Goal: Information Seeking & Learning: Learn about a topic

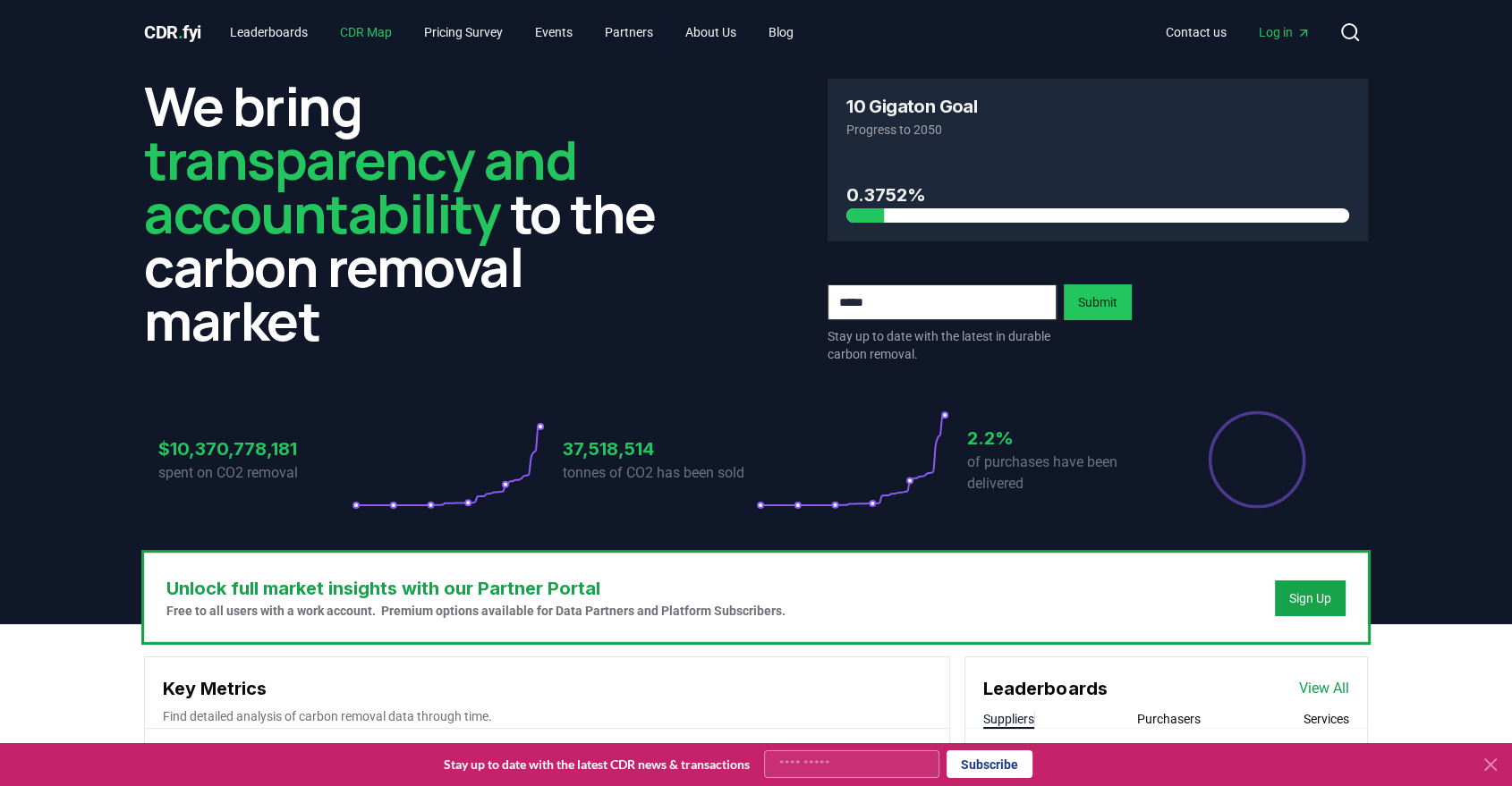
click at [371, 27] on link "CDR Map" at bounding box center [365, 31] width 80 height 32
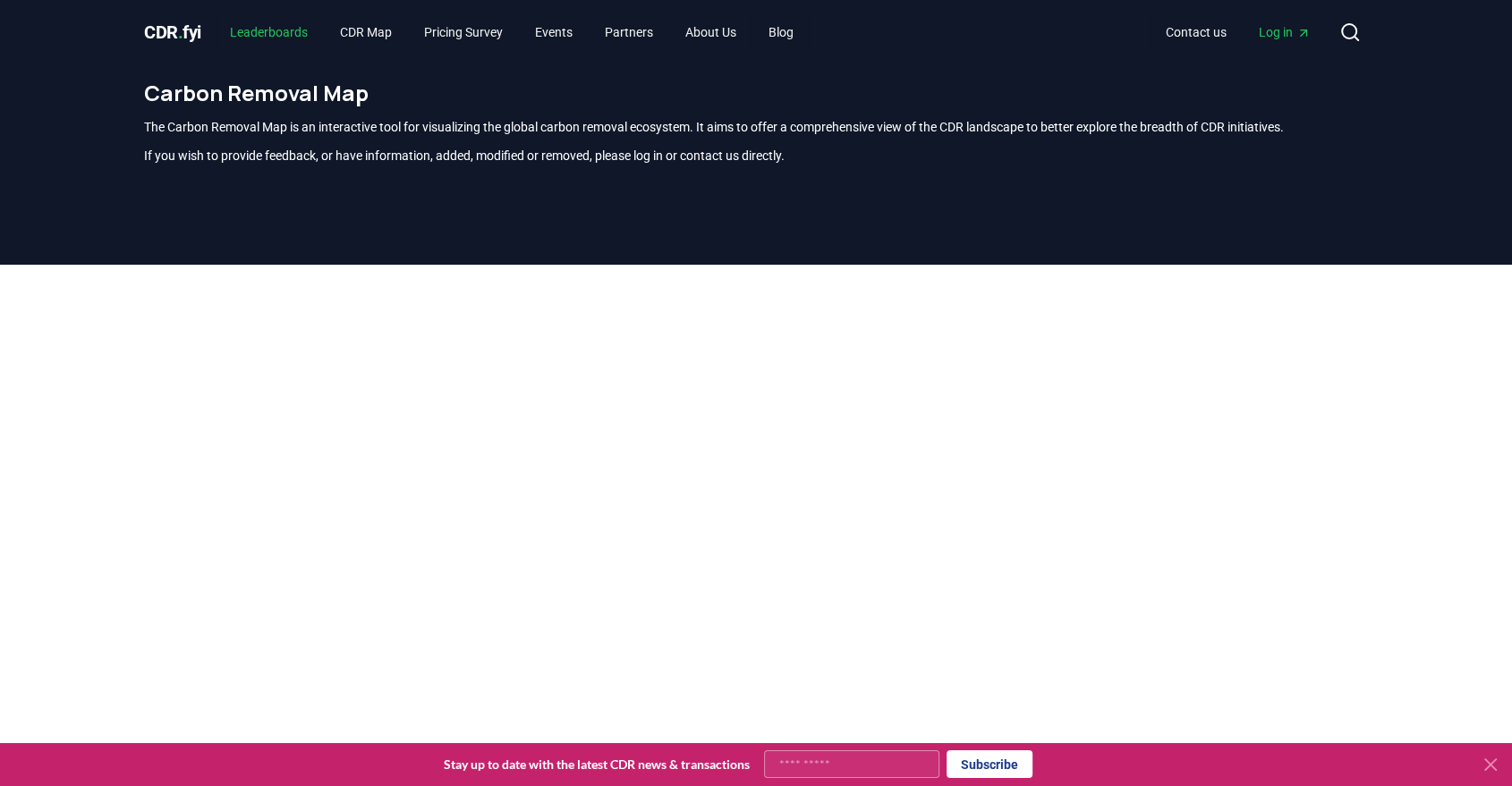
click at [272, 39] on link "Leaderboards" at bounding box center [268, 31] width 106 height 32
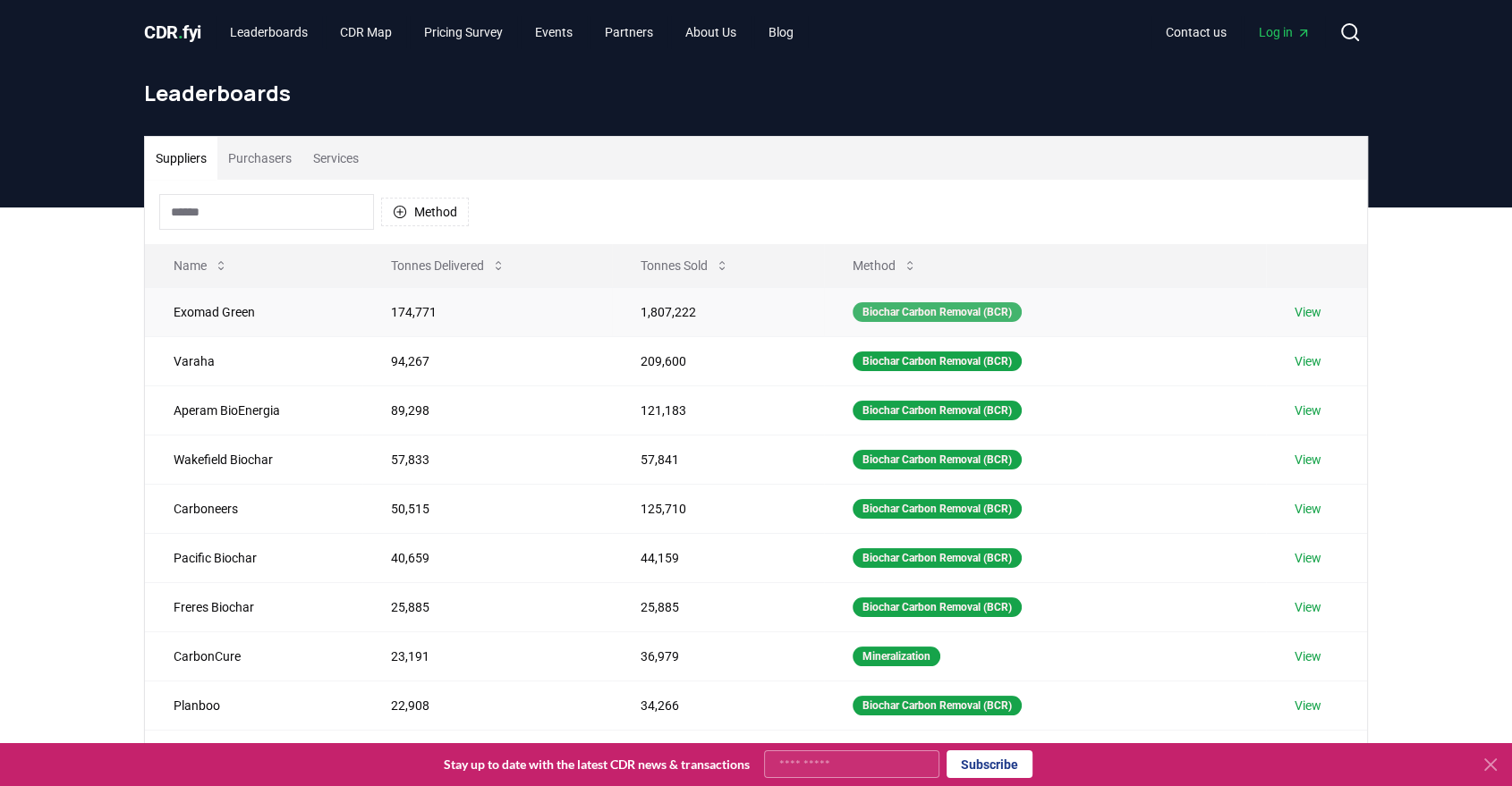
click at [884, 306] on div "Biochar Carbon Removal (BCR)" at bounding box center [937, 312] width 169 height 19
click at [268, 153] on button "Purchasers" at bounding box center [260, 158] width 85 height 43
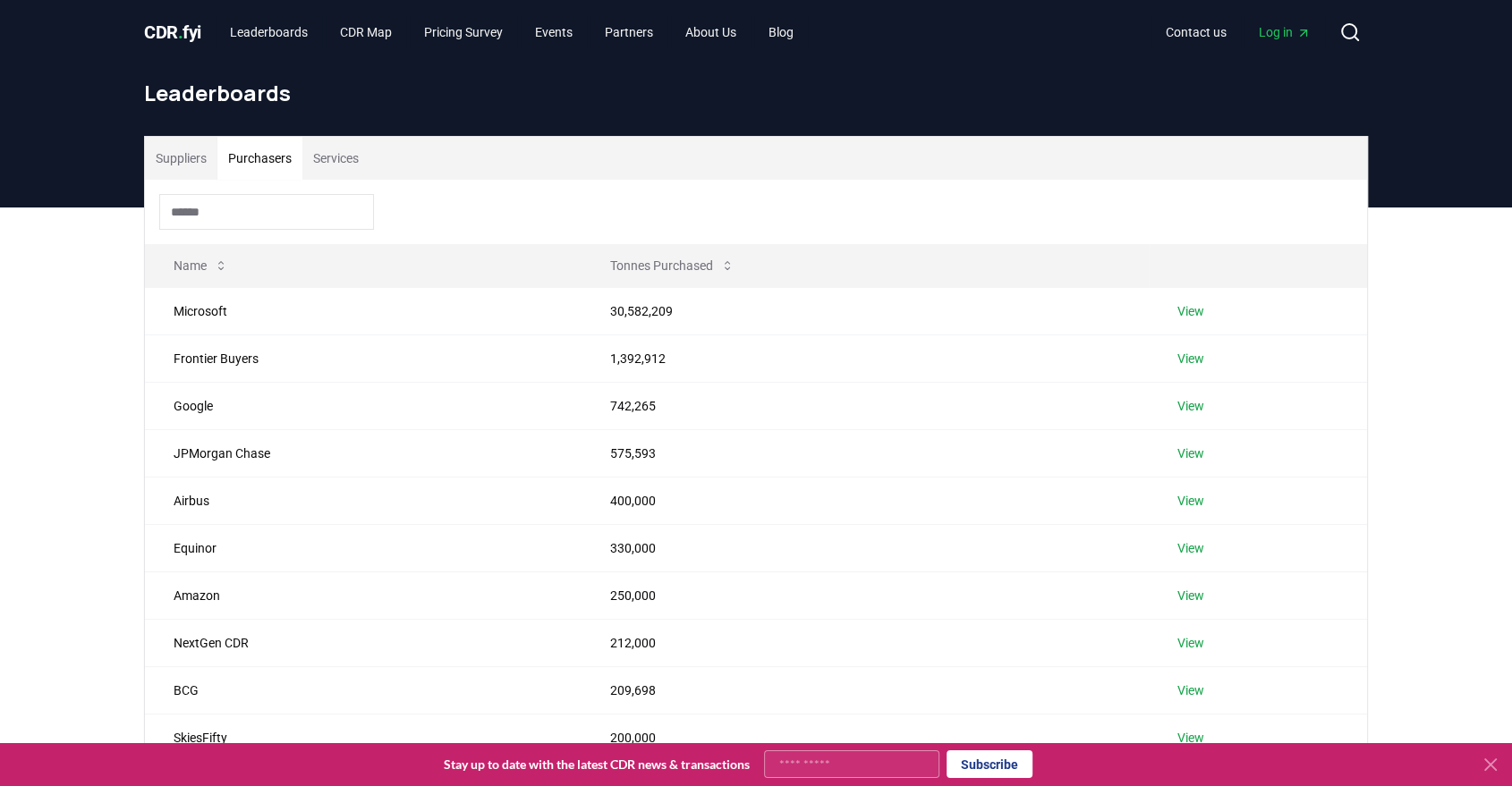
click at [340, 155] on button "Services" at bounding box center [336, 158] width 68 height 43
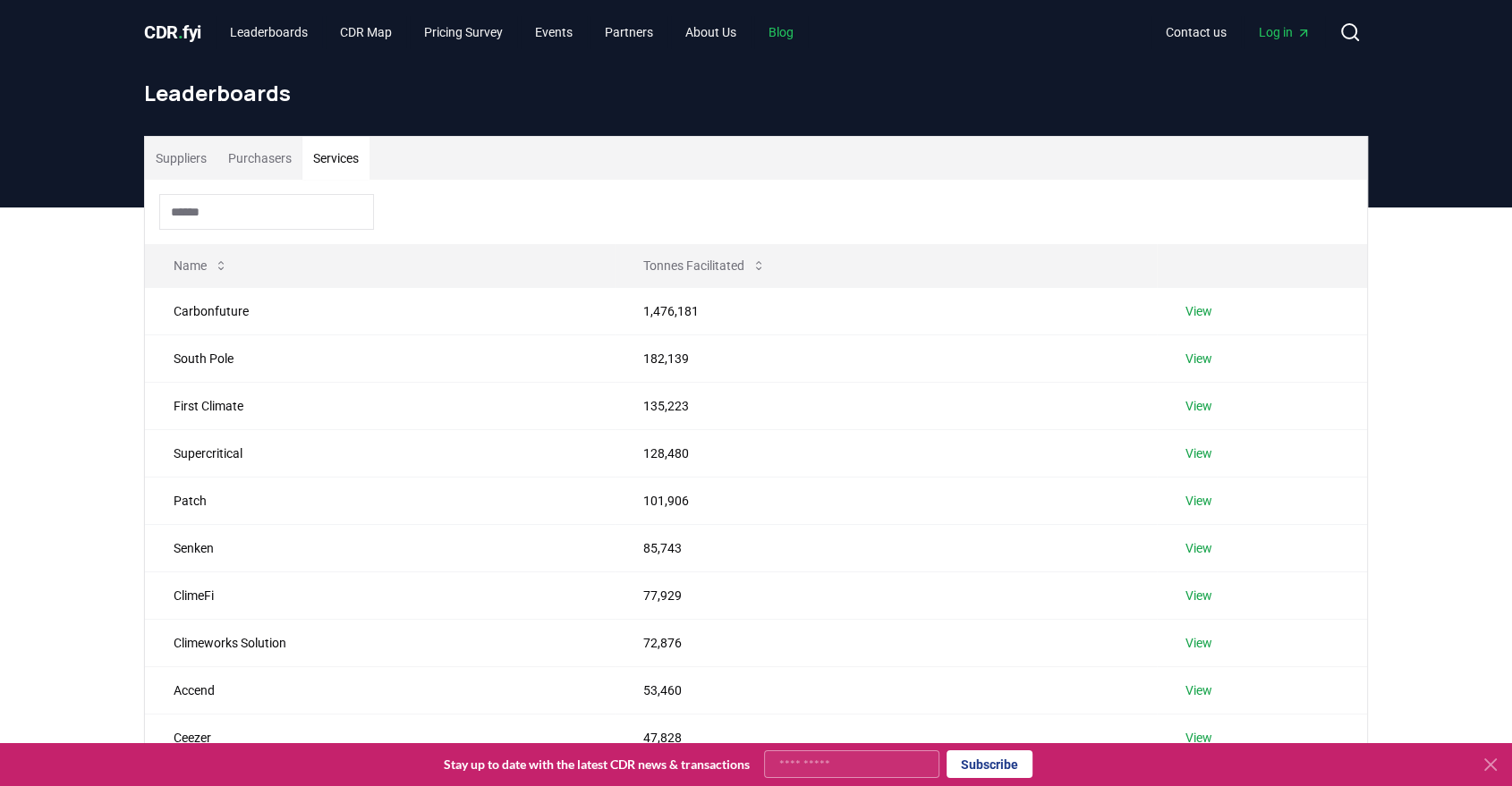
click at [792, 28] on link "Blog" at bounding box center [781, 31] width 54 height 32
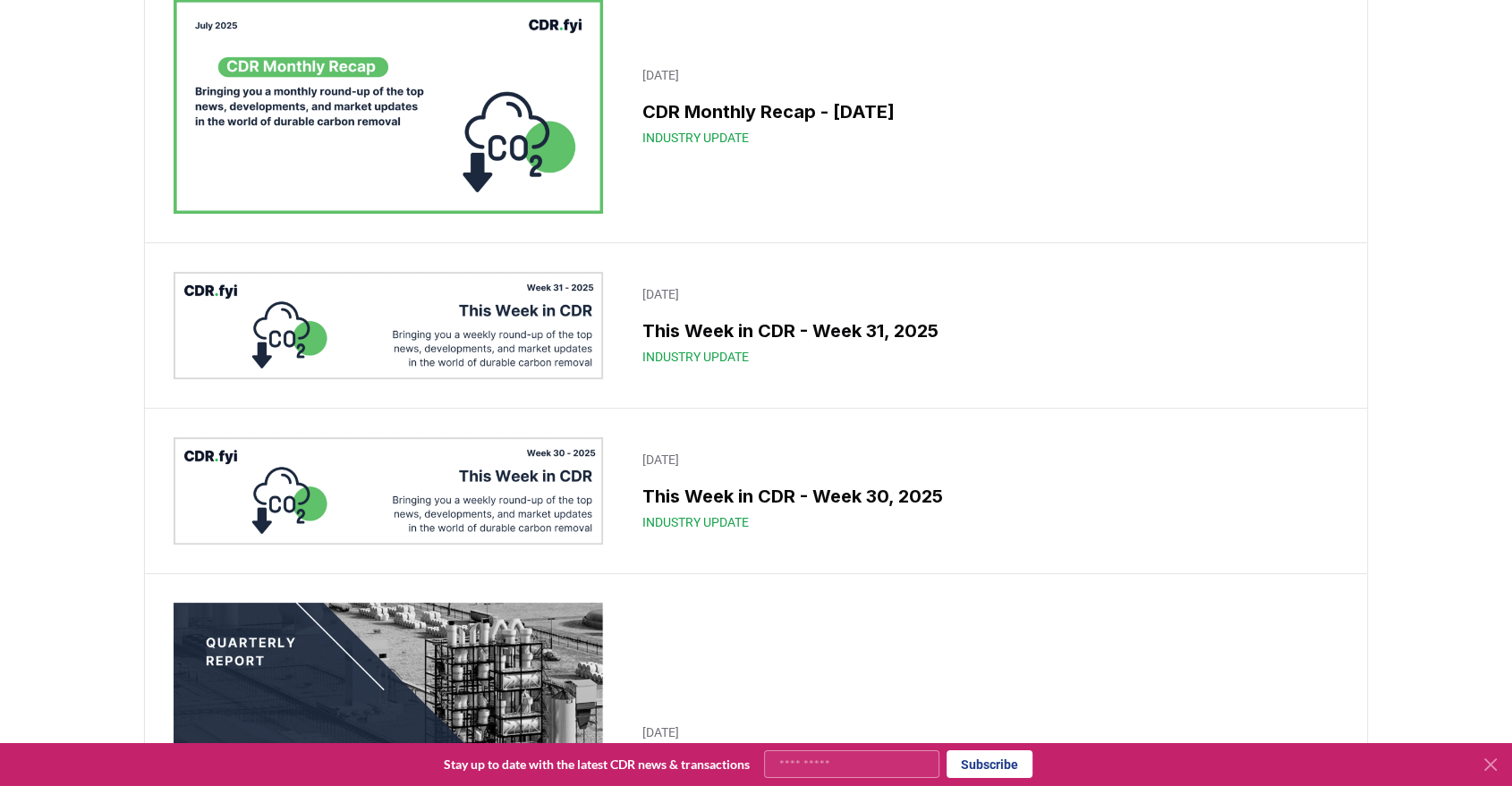
scroll to position [328, 0]
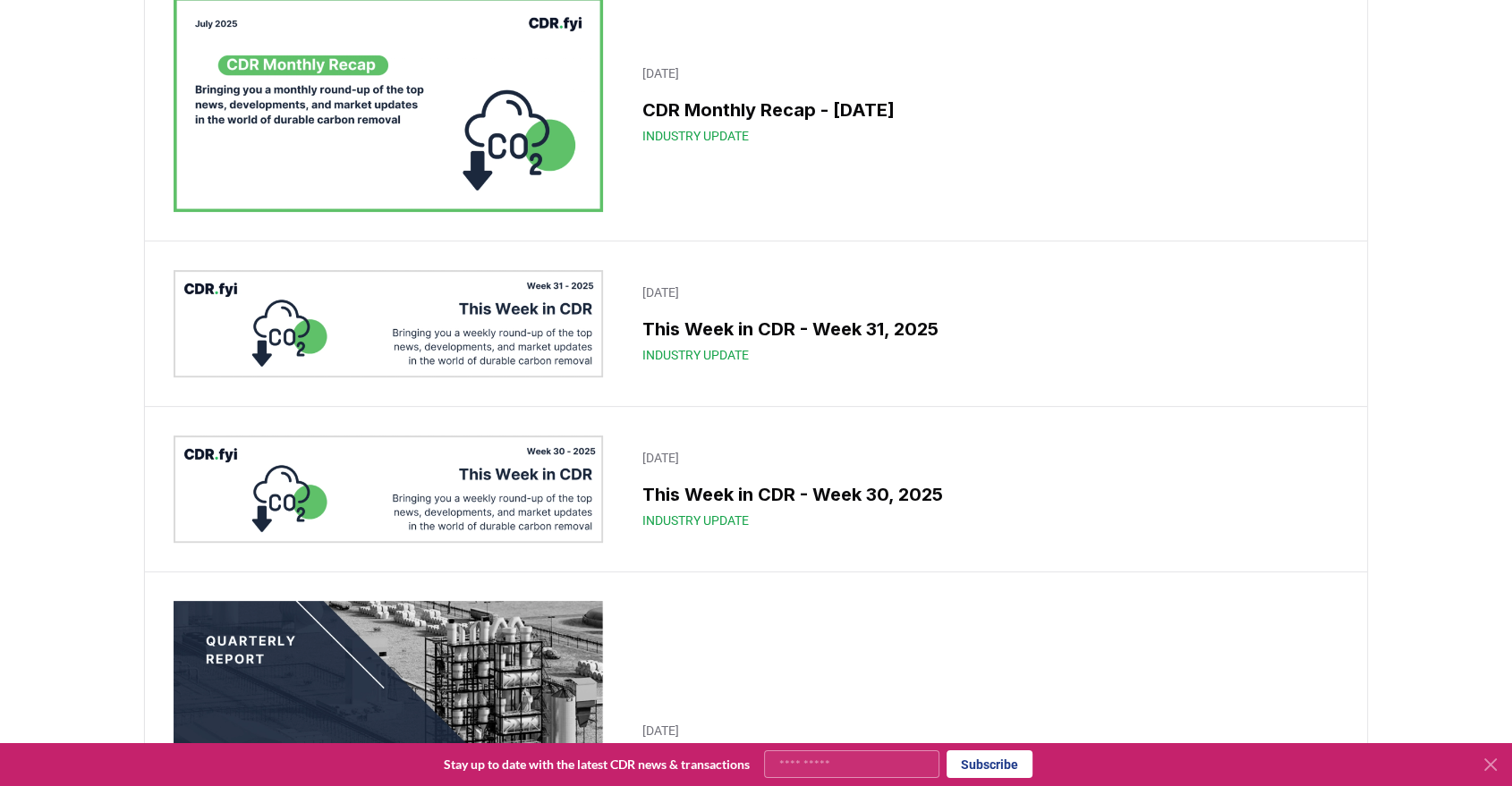
click at [325, 74] on img at bounding box center [388, 104] width 429 height 215
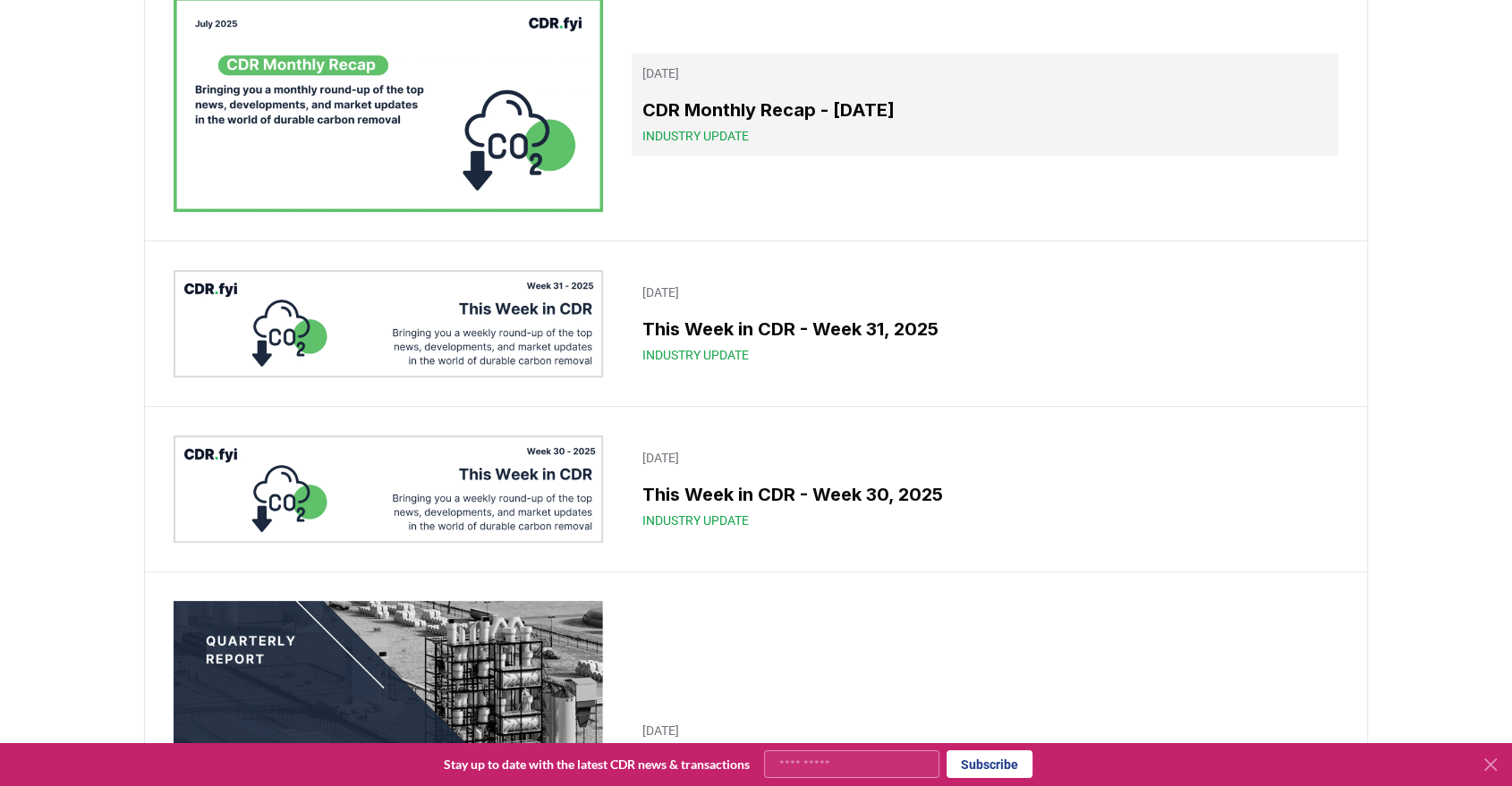
click at [701, 135] on span "Industry Update" at bounding box center [695, 135] width 106 height 18
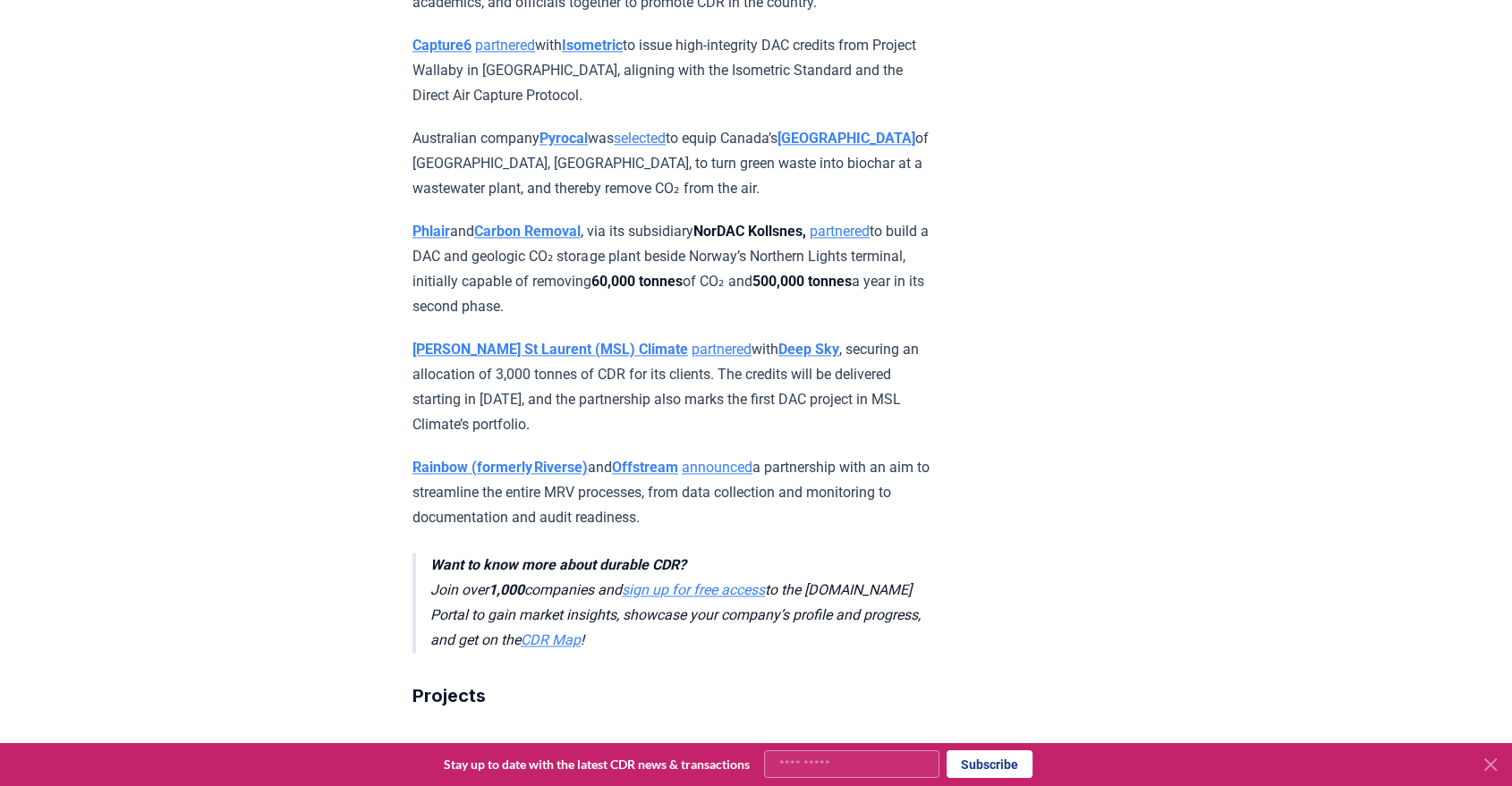
scroll to position [2262, 0]
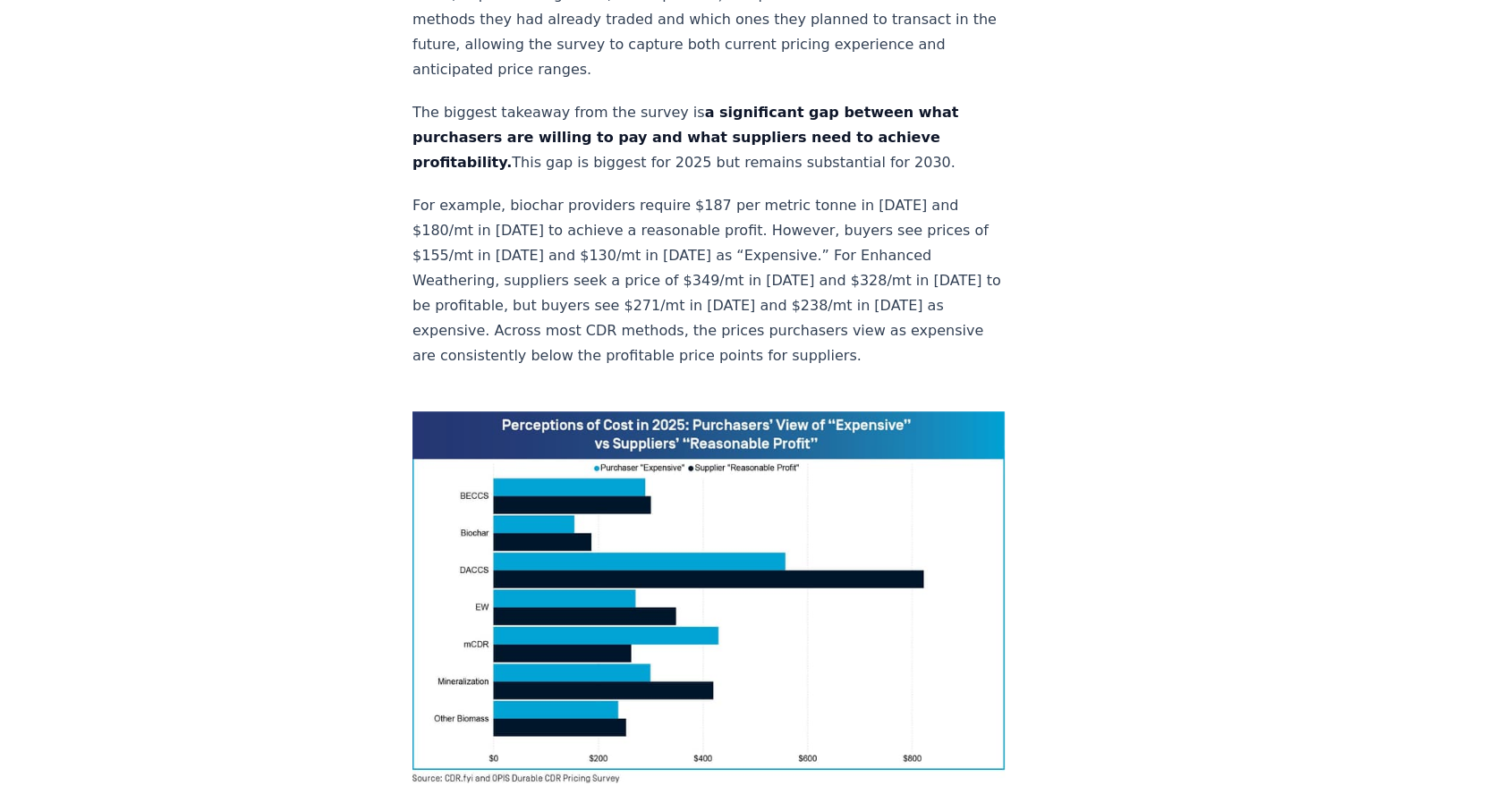
scroll to position [992, 0]
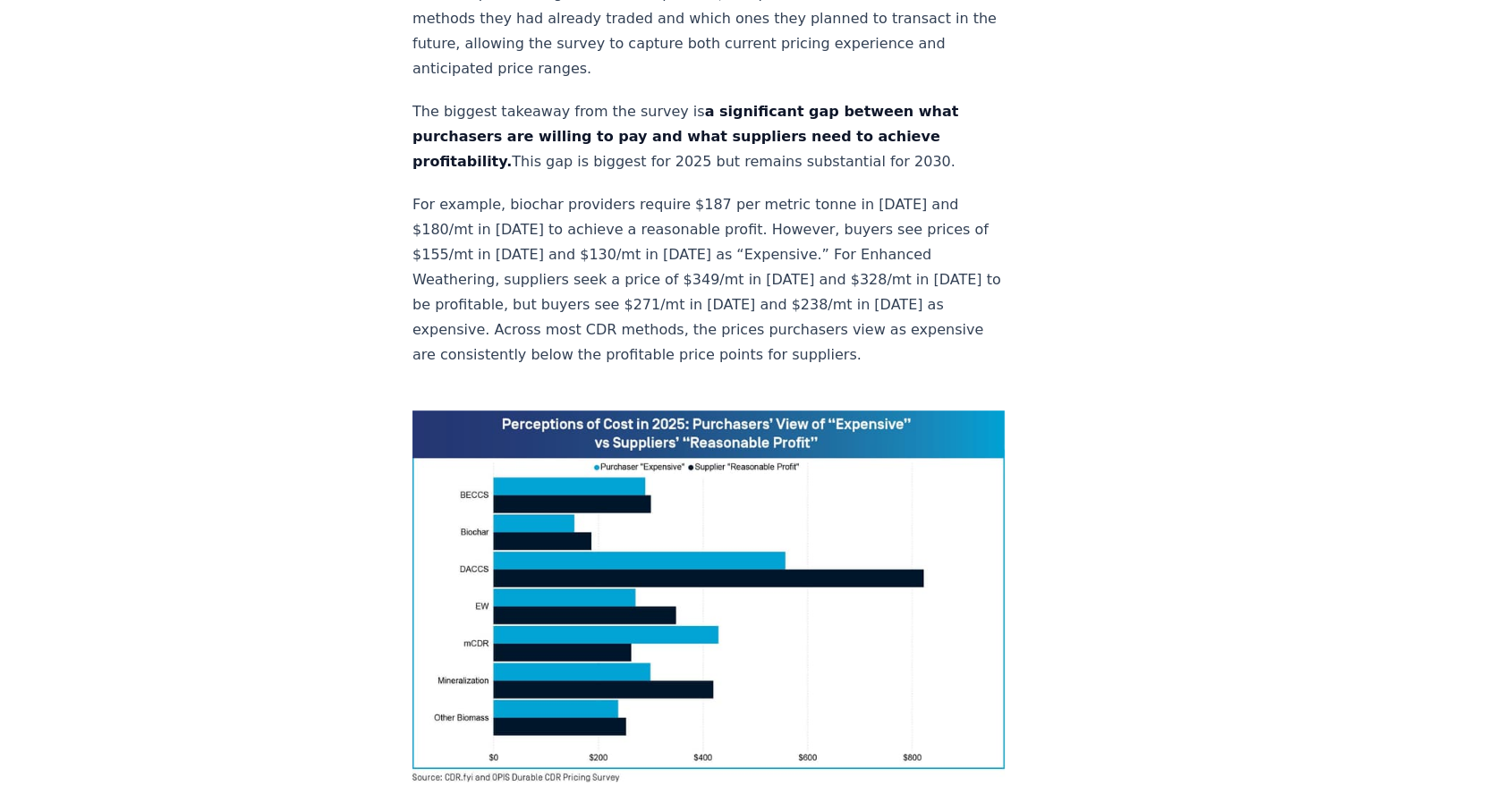
drag, startPoint x: 432, startPoint y: 148, endPoint x: 778, endPoint y: 149, distance: 346.0
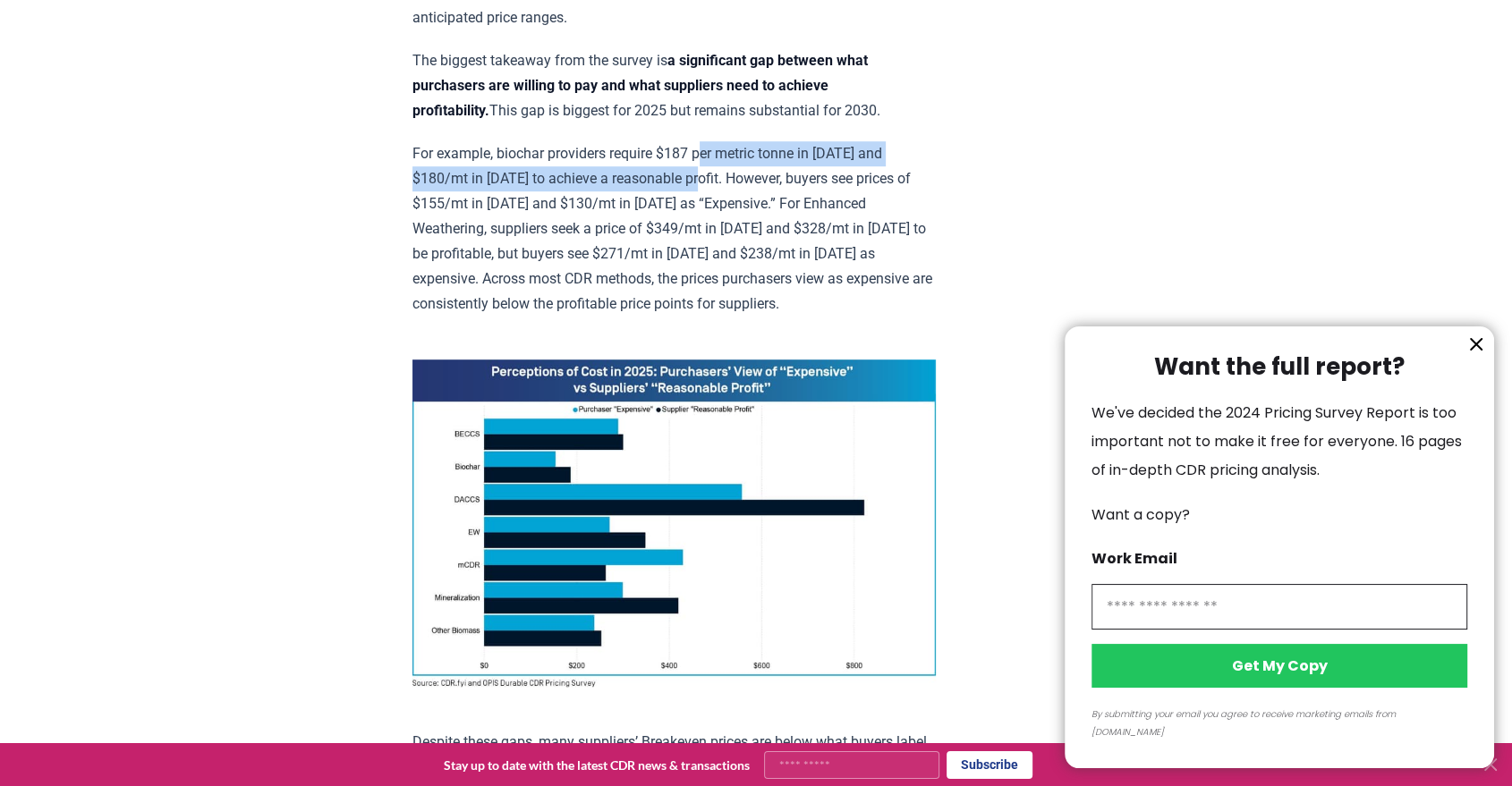
drag, startPoint x: 715, startPoint y: 154, endPoint x: 715, endPoint y: 237, distance: 83.0
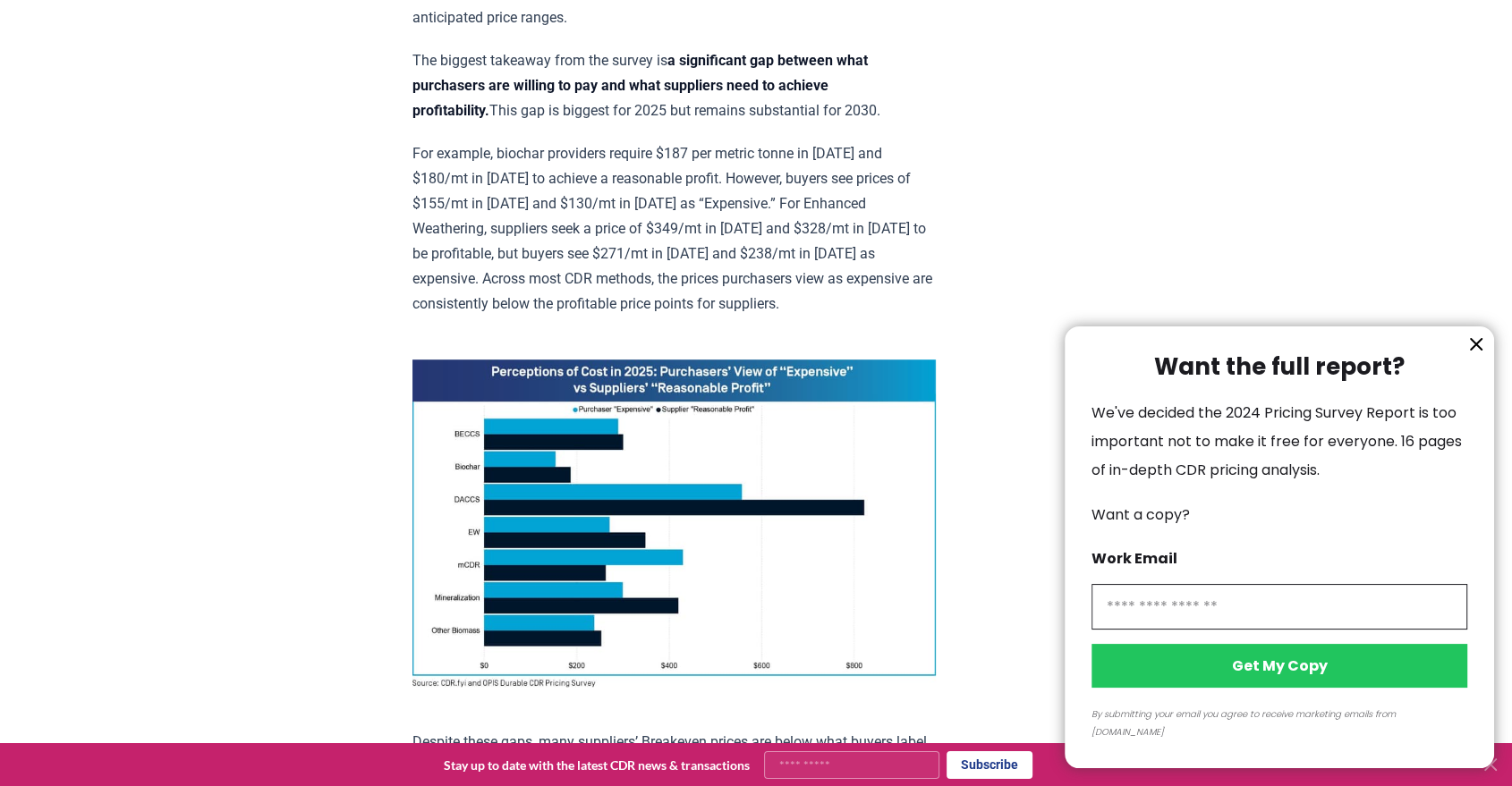
click at [640, 199] on div at bounding box center [756, 393] width 1512 height 786
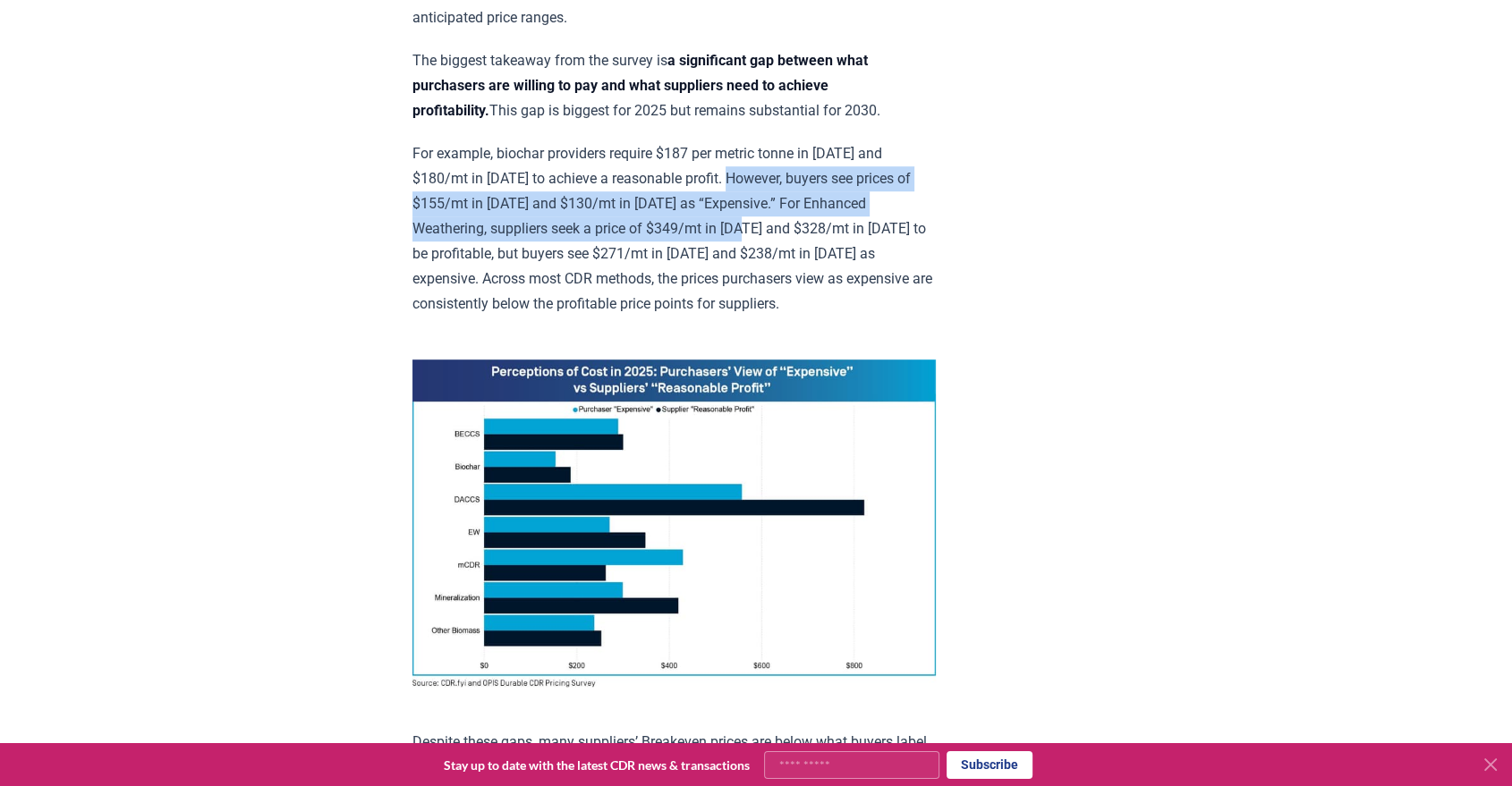
drag, startPoint x: 757, startPoint y: 178, endPoint x: 813, endPoint y: 218, distance: 68.8
click at [813, 218] on p "For example, biochar providers require $187 per metric tonne in 2025 and $180/m…" at bounding box center [674, 229] width 523 height 176
click at [764, 207] on p "For example, biochar providers require $187 per metric tonne in 2025 and $180/m…" at bounding box center [674, 229] width 523 height 176
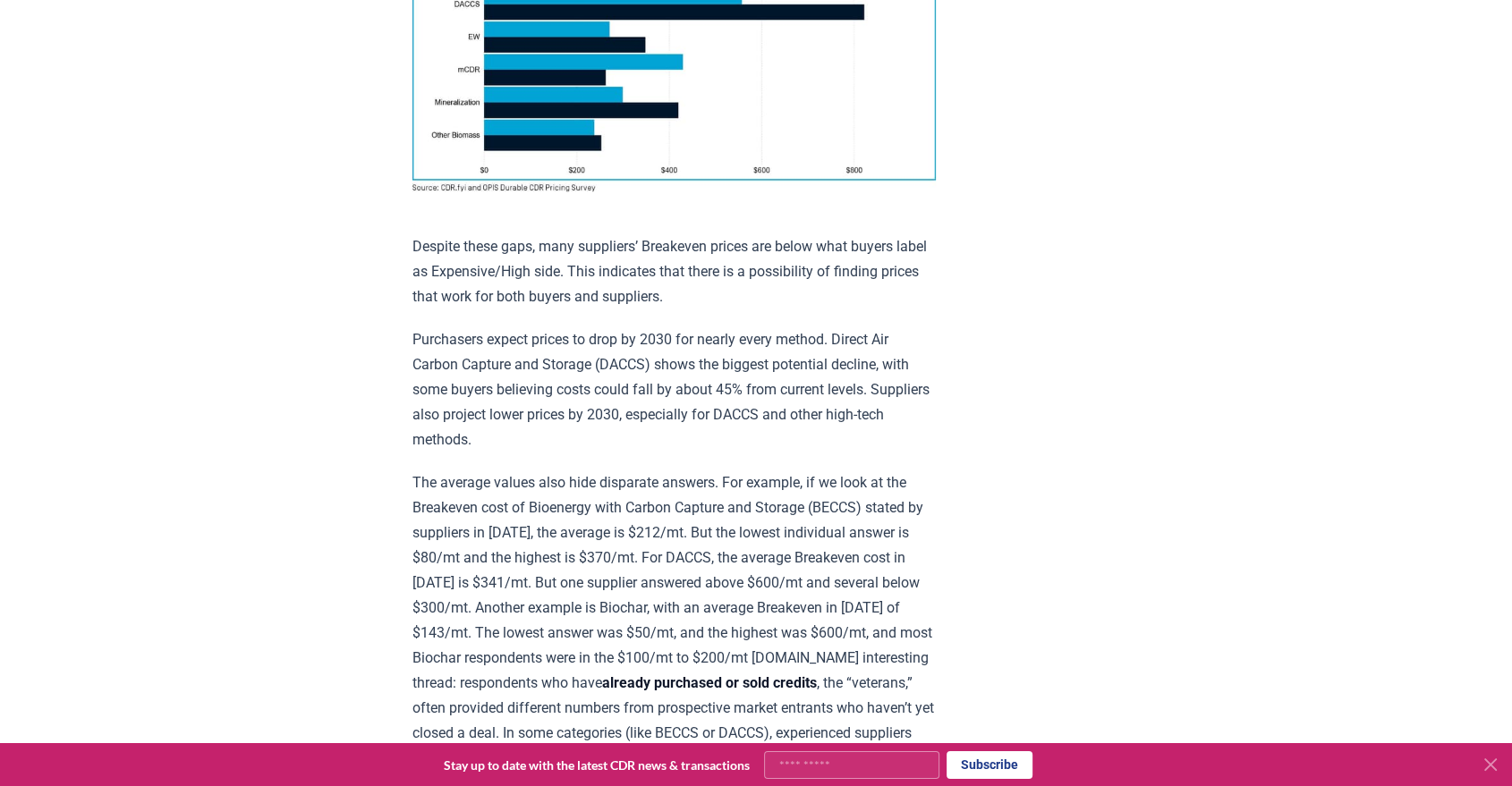
scroll to position [1489, 0]
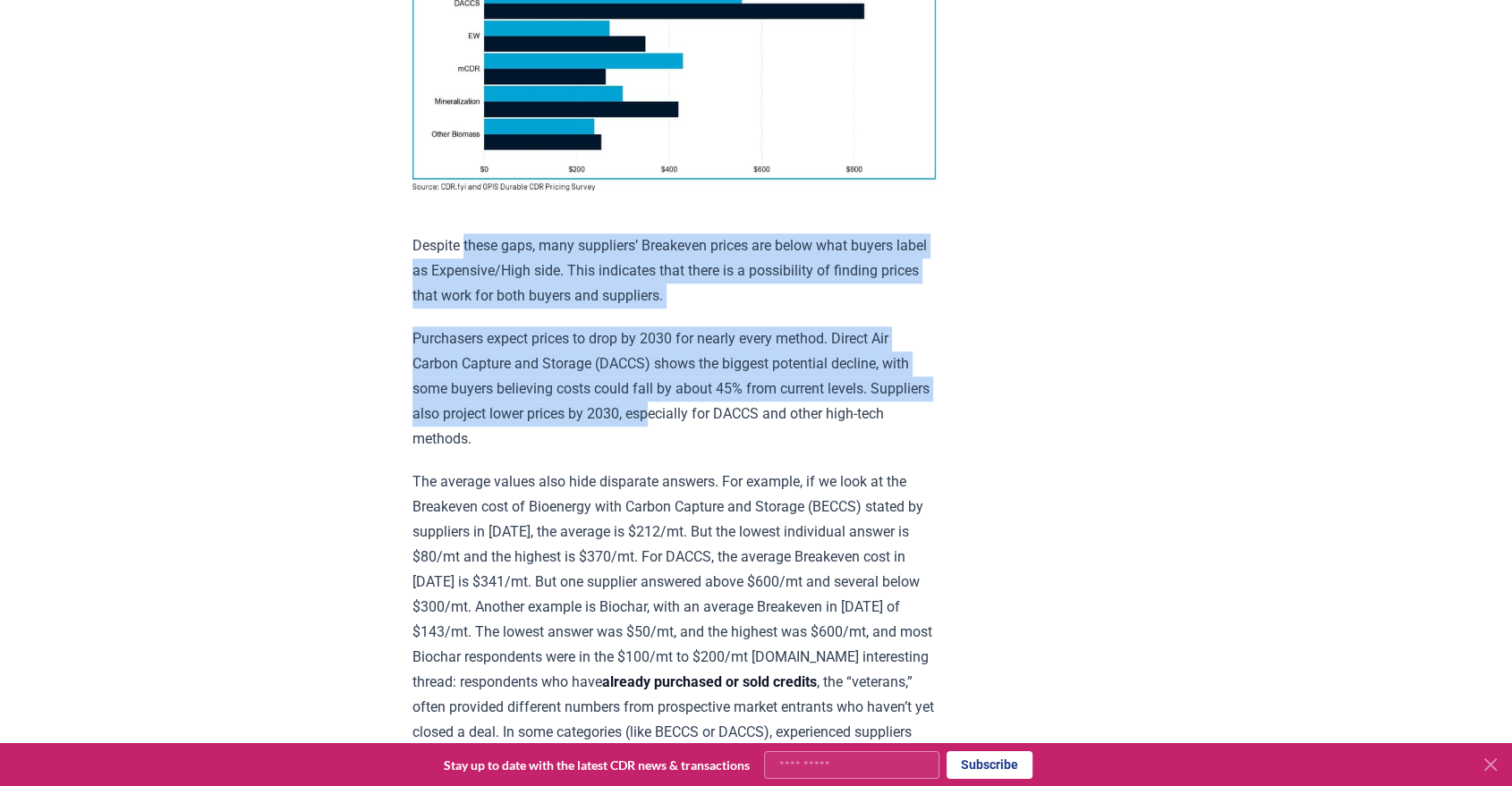
drag, startPoint x: 466, startPoint y: 243, endPoint x: 719, endPoint y: 413, distance: 304.8
click at [719, 413] on div "Insights from the CDR.fyi/OPIS Pricing Survey Pricing data is the most sought-a…" at bounding box center [674, 770] width 523 height 4133
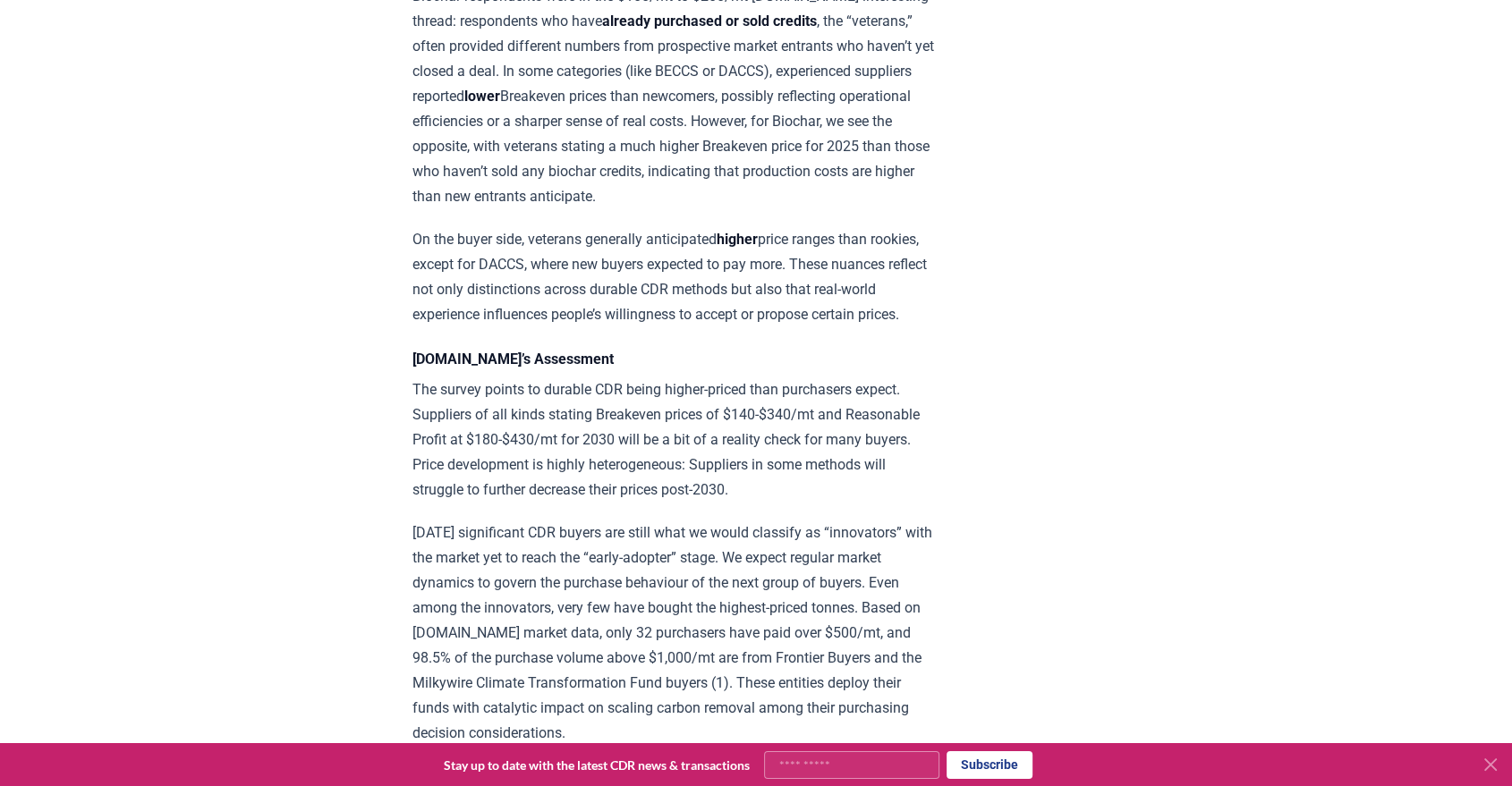
scroll to position [2150, 0]
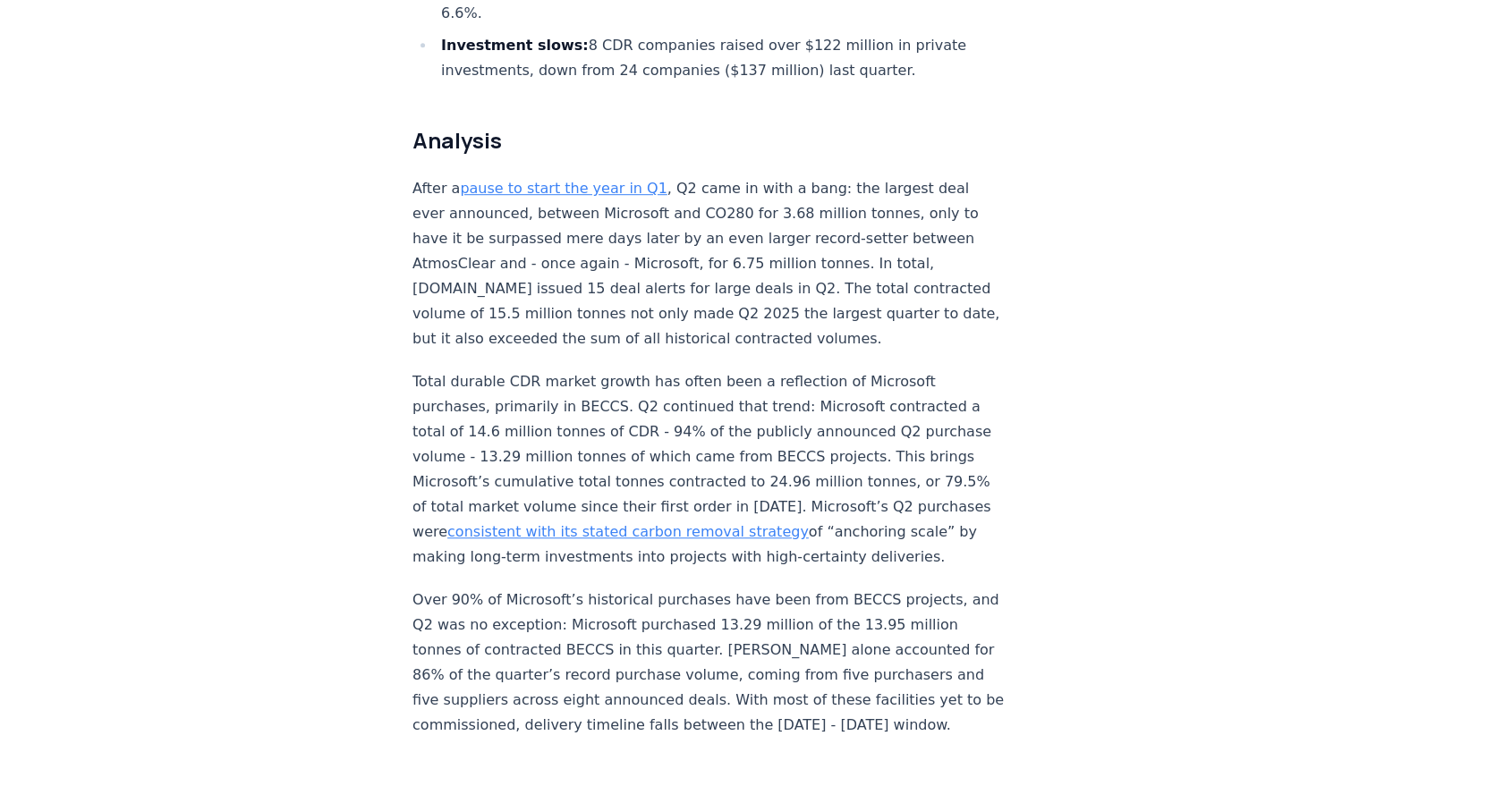
scroll to position [1160, 0]
drag, startPoint x: 475, startPoint y: 162, endPoint x: 822, endPoint y: 157, distance: 347.0
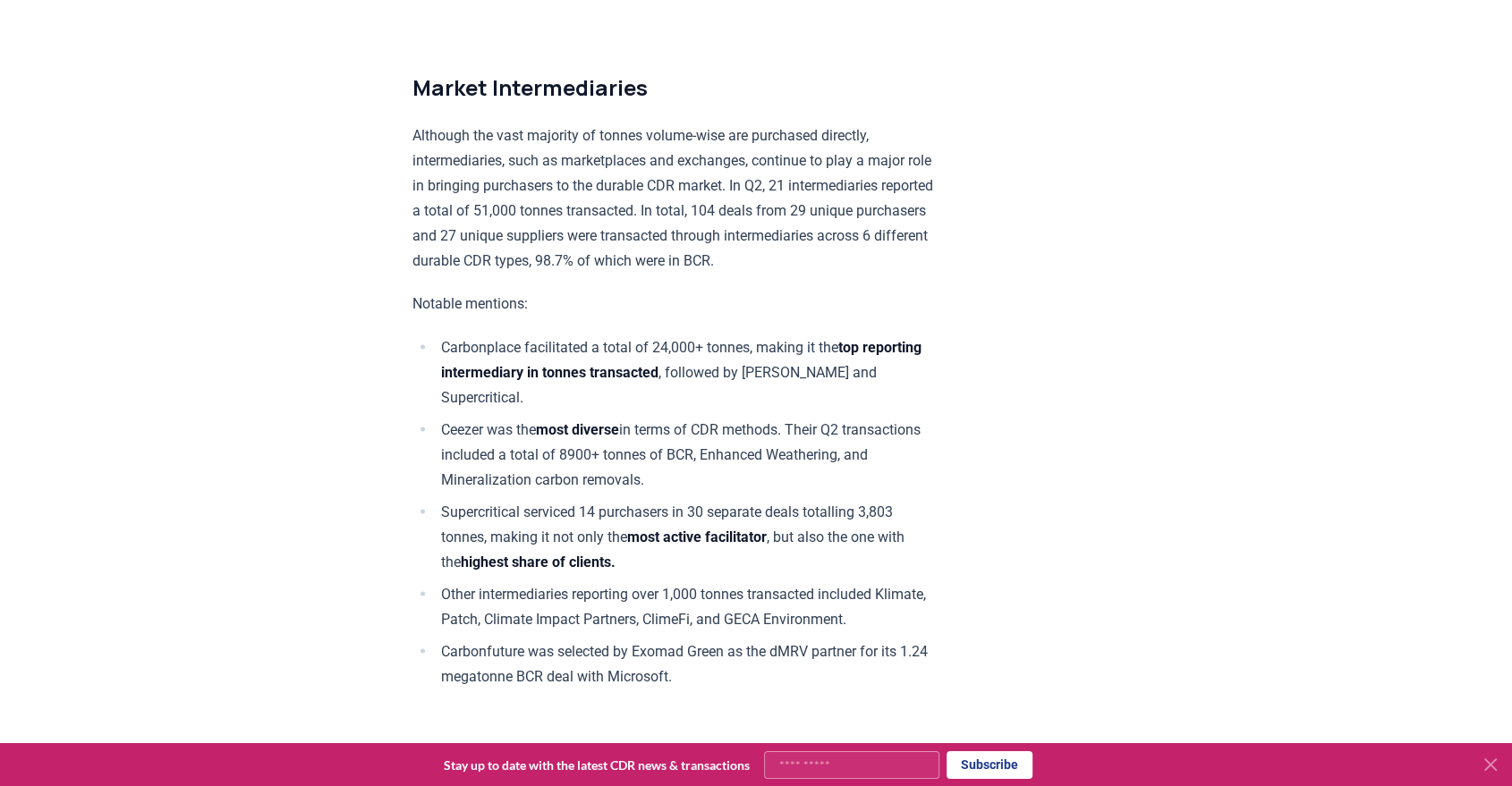
scroll to position [9865, 0]
